Goal: Check status

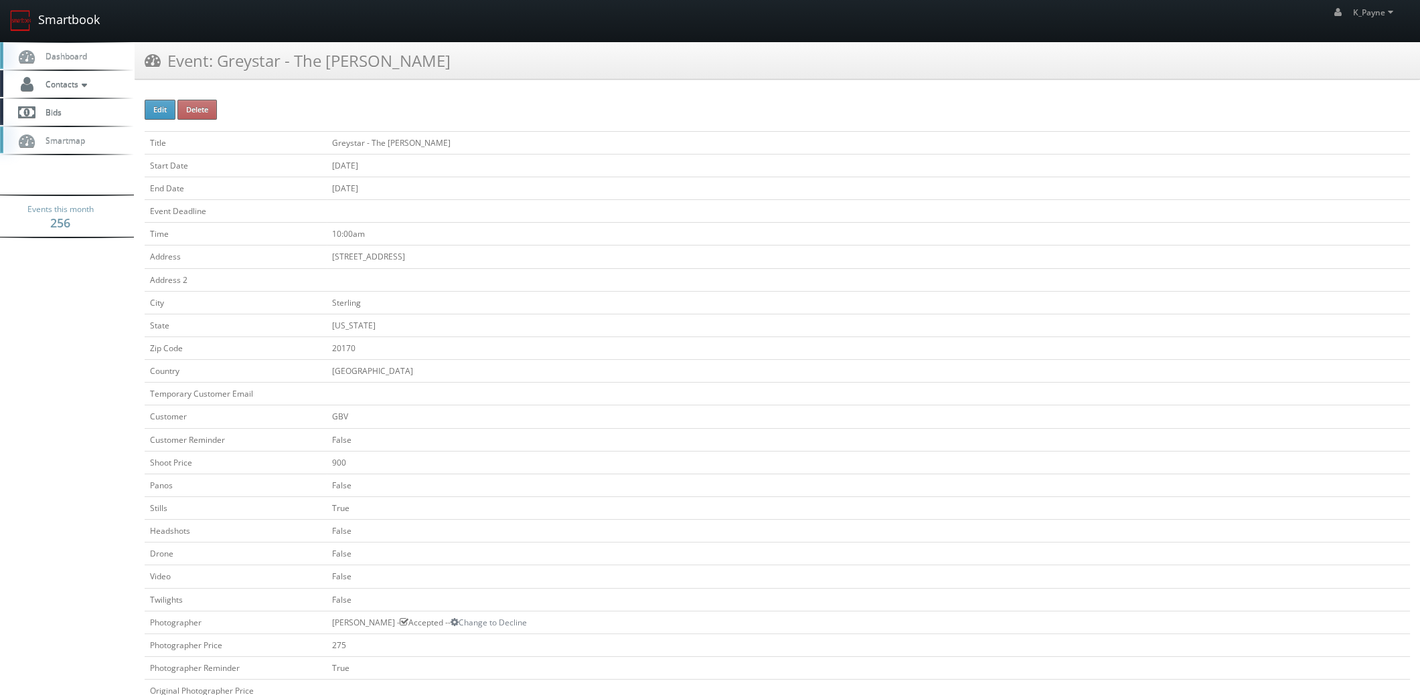
click at [54, 25] on link "Smartbook" at bounding box center [55, 20] width 110 height 41
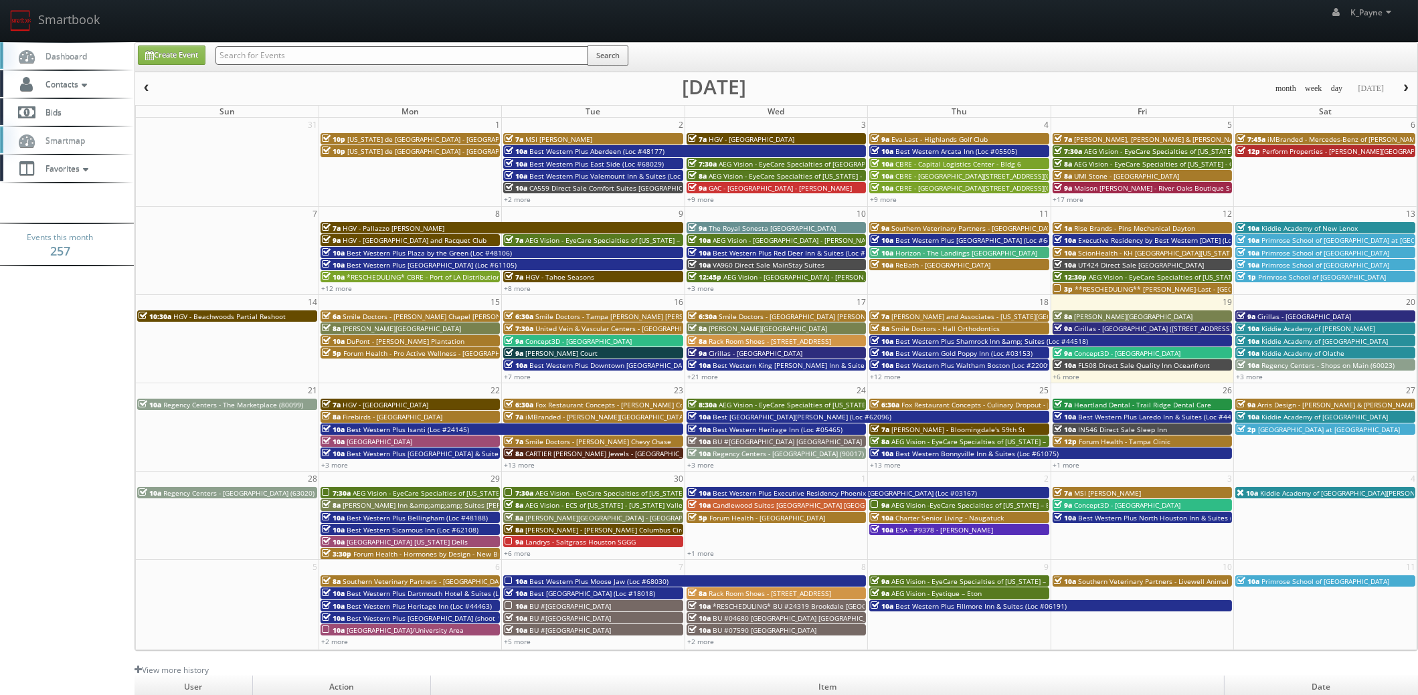
click at [304, 53] on input "text" at bounding box center [402, 55] width 373 height 19
type input "rebath"
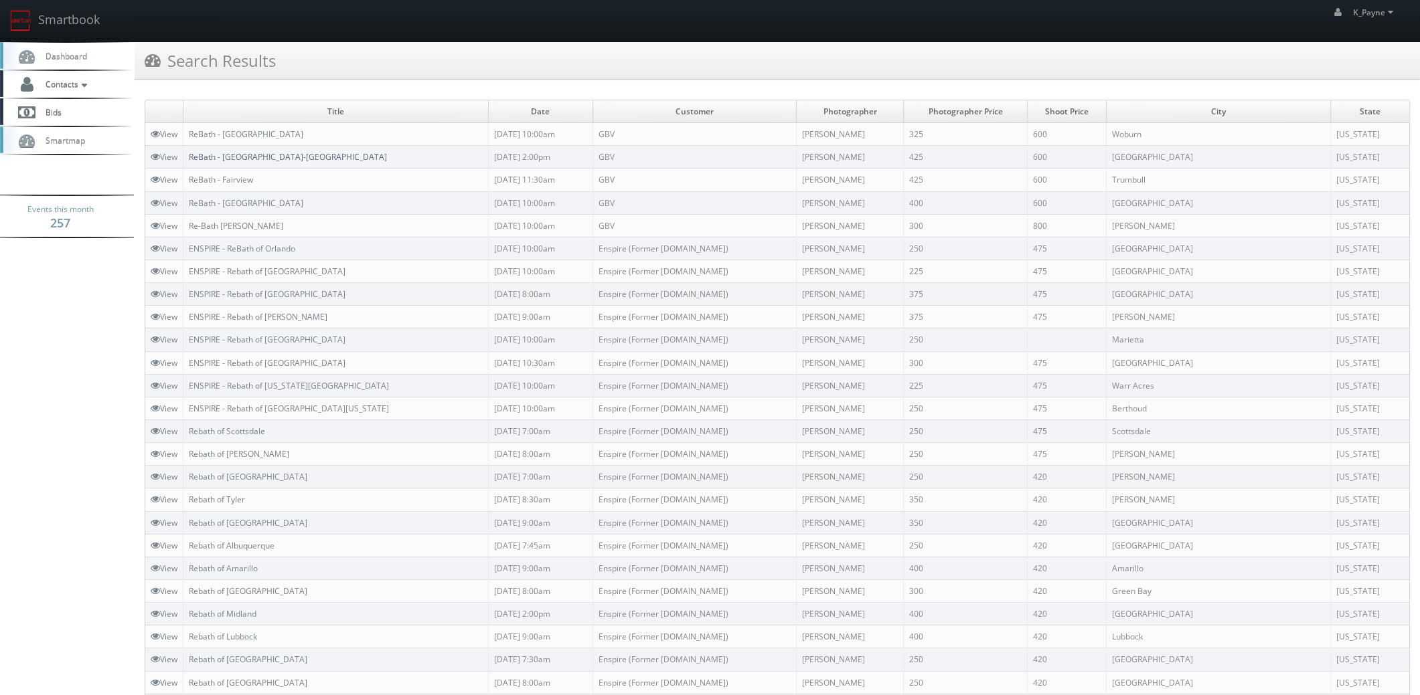
click at [268, 155] on link "ReBath - [GEOGRAPHIC_DATA]-[GEOGRAPHIC_DATA]" at bounding box center [288, 156] width 198 height 11
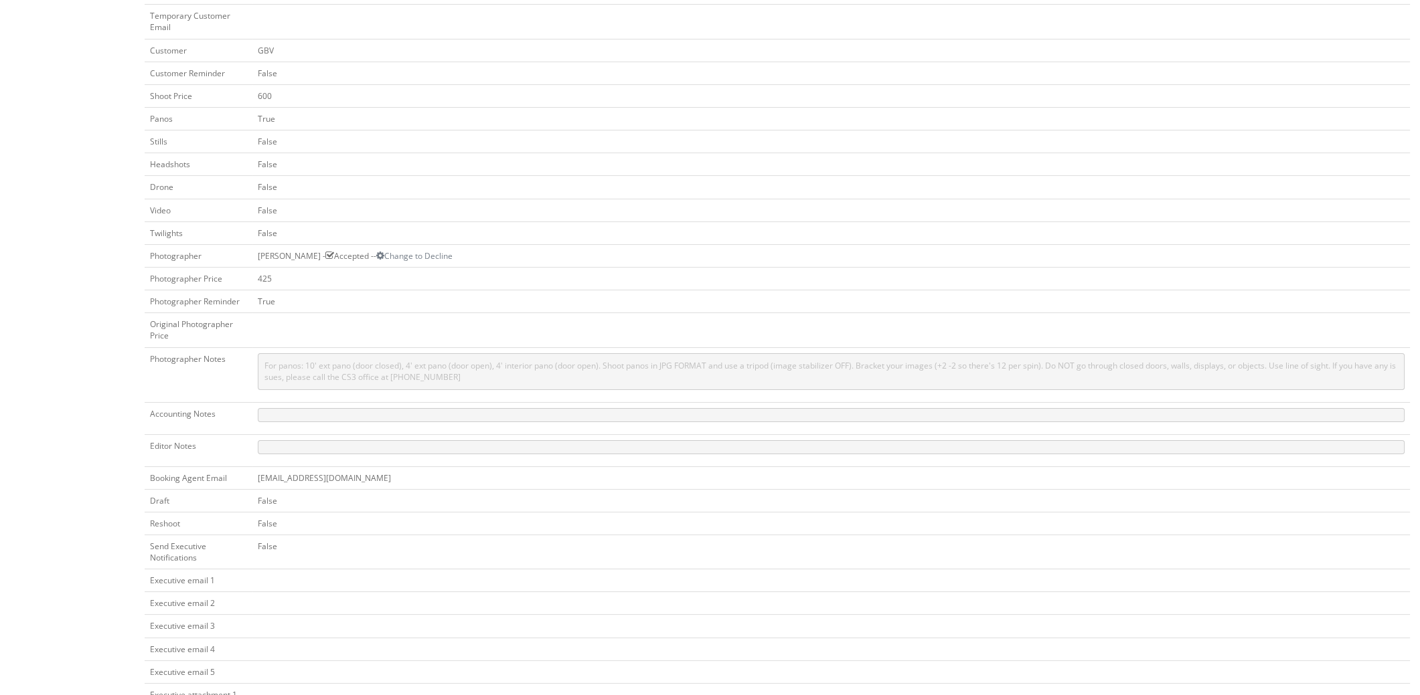
scroll to position [450, 0]
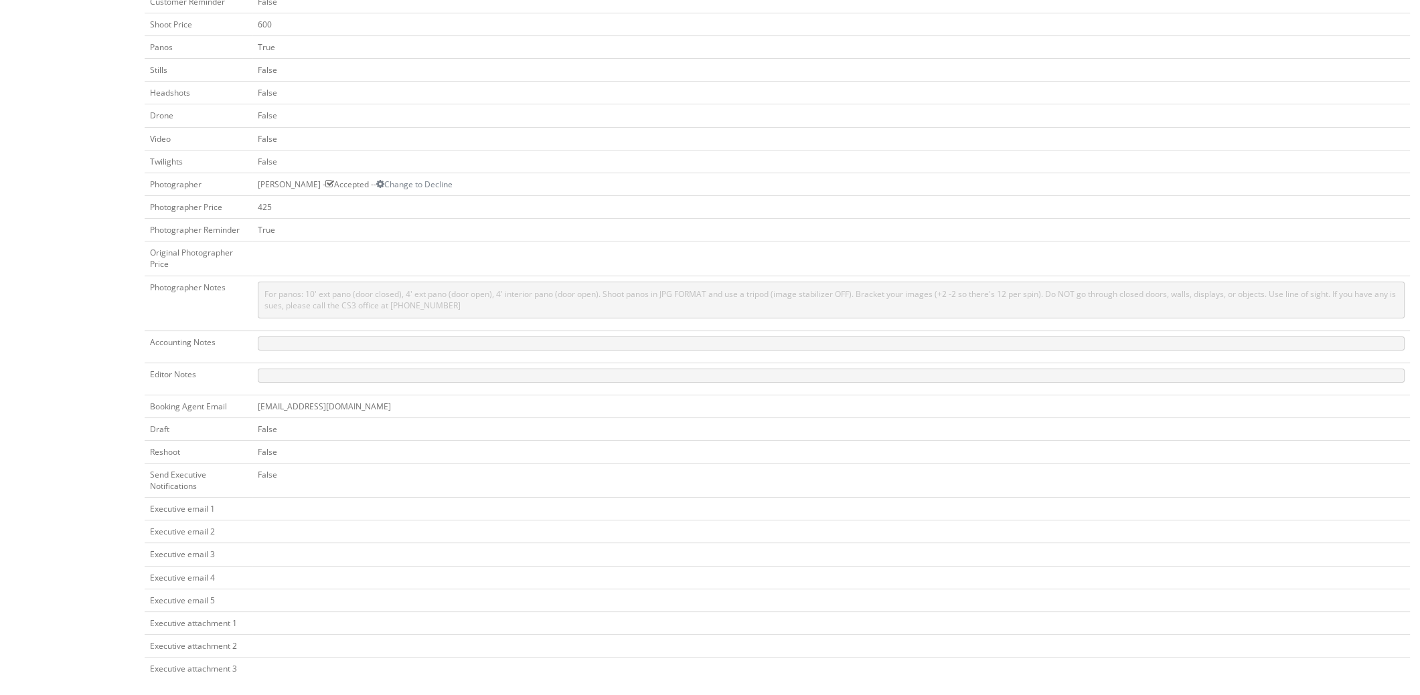
click at [54, 212] on body "Smartbook Toggle Side Navigation Toggle Top Navigation K_Payne K_Payne Profile …" at bounding box center [710, 126] width 1420 height 1153
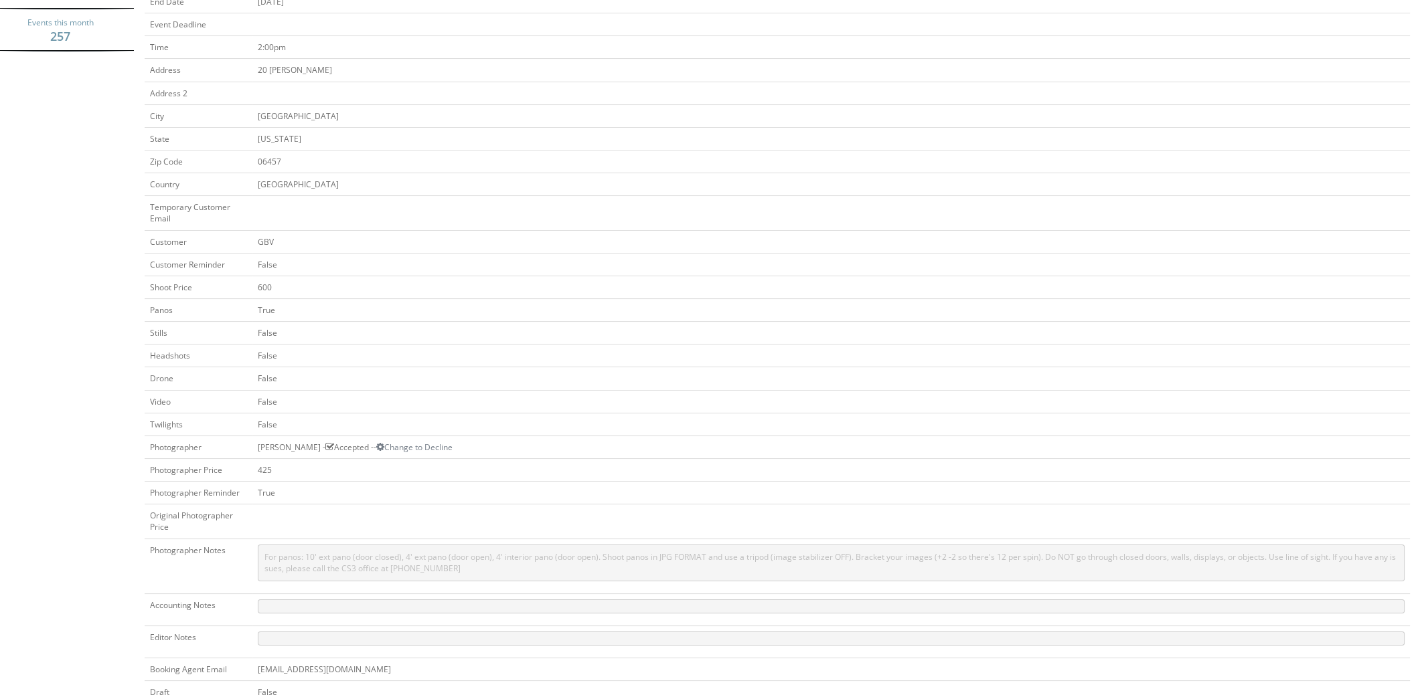
scroll to position [48, 0]
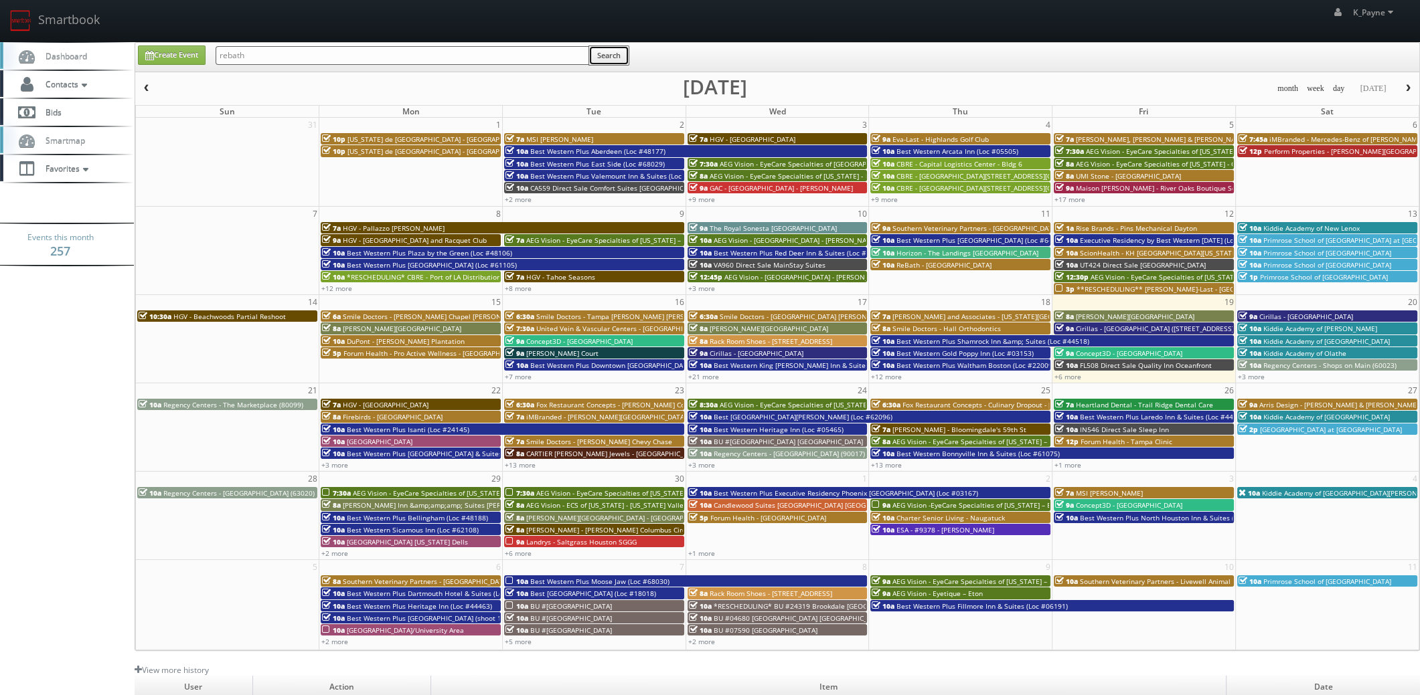
click at [613, 53] on button "Search" at bounding box center [608, 56] width 41 height 20
